Goal: Book appointment/travel/reservation

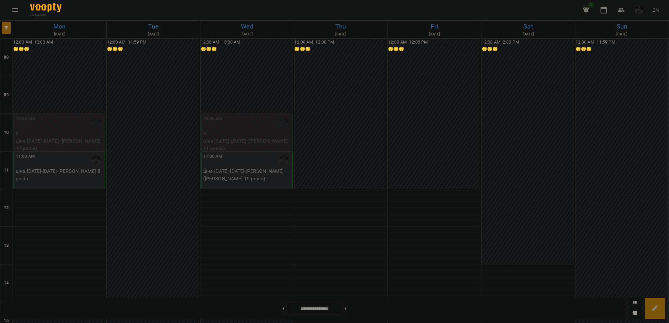
click at [69, 183] on div "11:00 AM ціна 2024-2025 - Александр Молдован 8 років" at bounding box center [59, 170] width 92 height 37
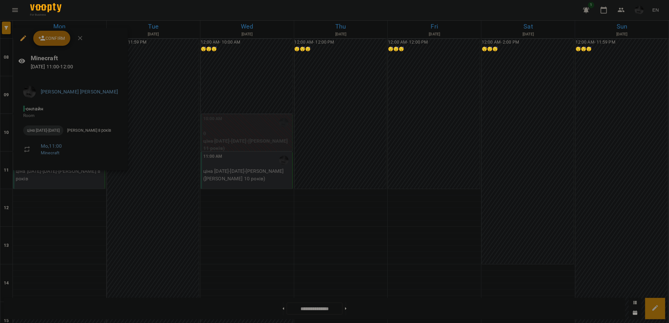
click at [53, 38] on span "Confirm" at bounding box center [51, 39] width 27 height 8
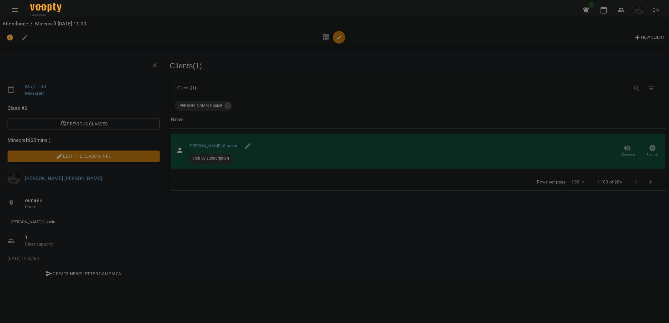
click at [344, 39] on span "button" at bounding box center [339, 38] width 13 height 8
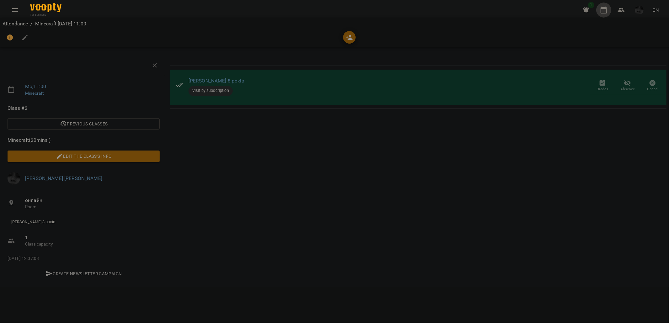
click at [607, 12] on icon "button" at bounding box center [604, 10] width 8 height 8
